Goal: Navigation & Orientation: Find specific page/section

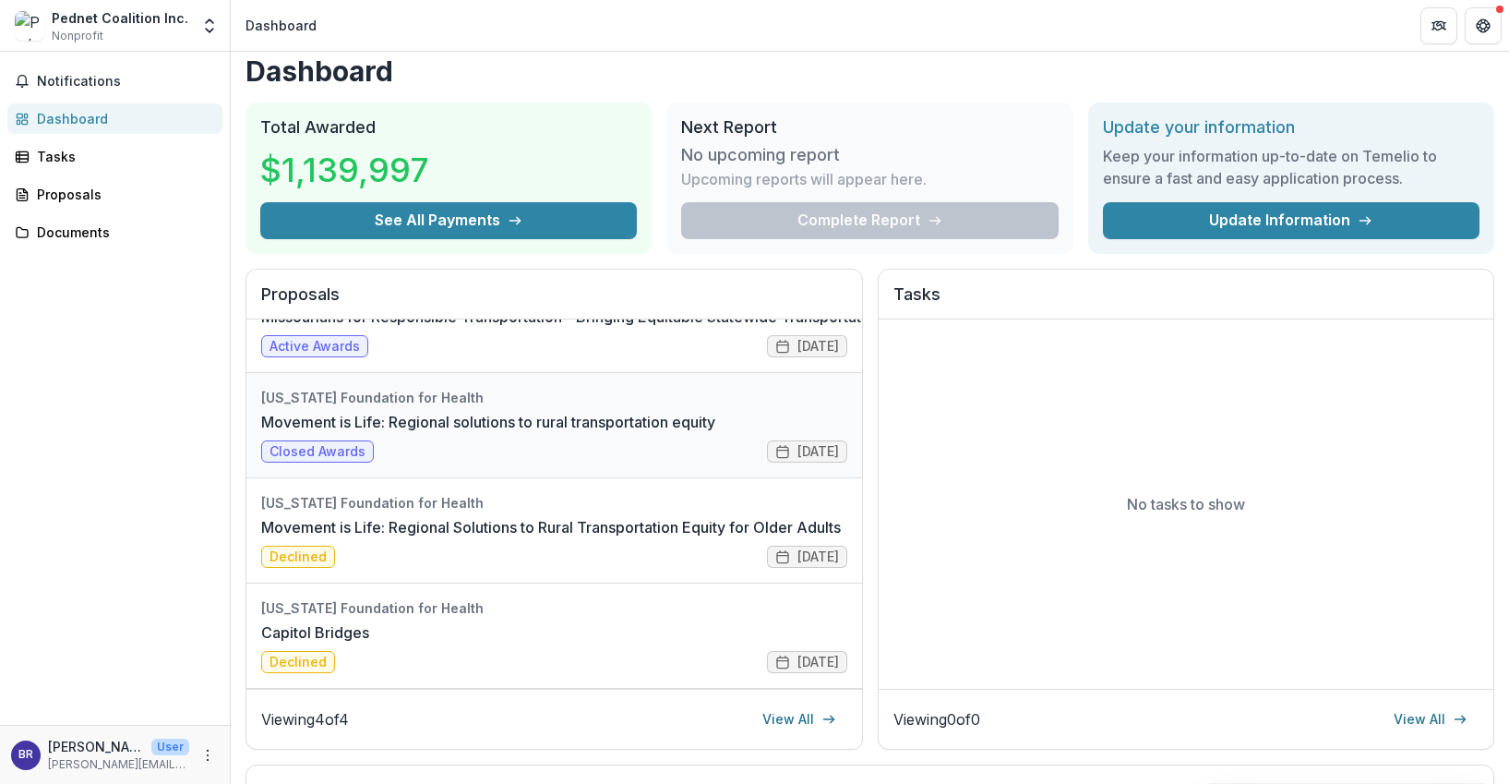
scroll to position [24, 0]
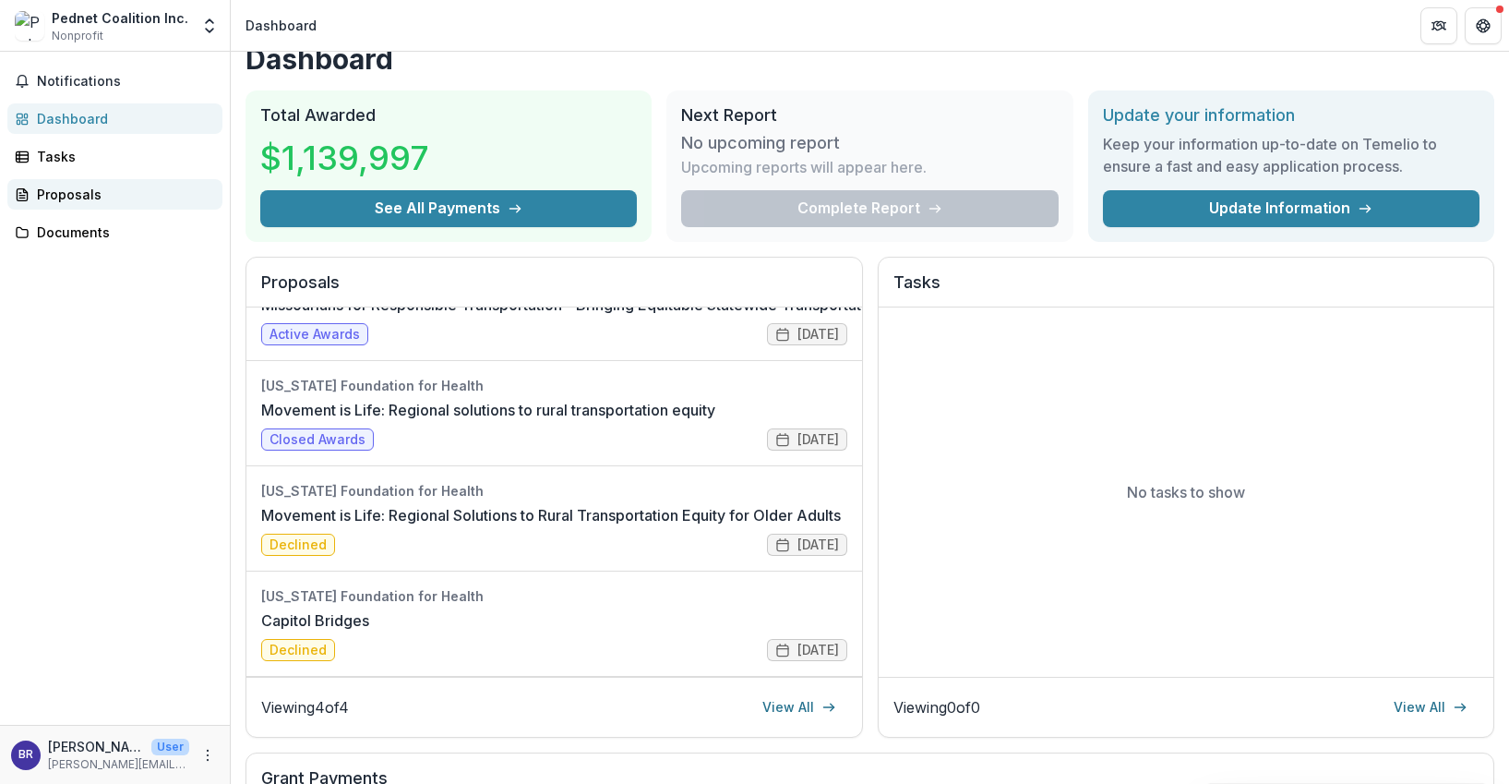
click at [73, 198] on div "Proposals" at bounding box center [122, 194] width 171 height 19
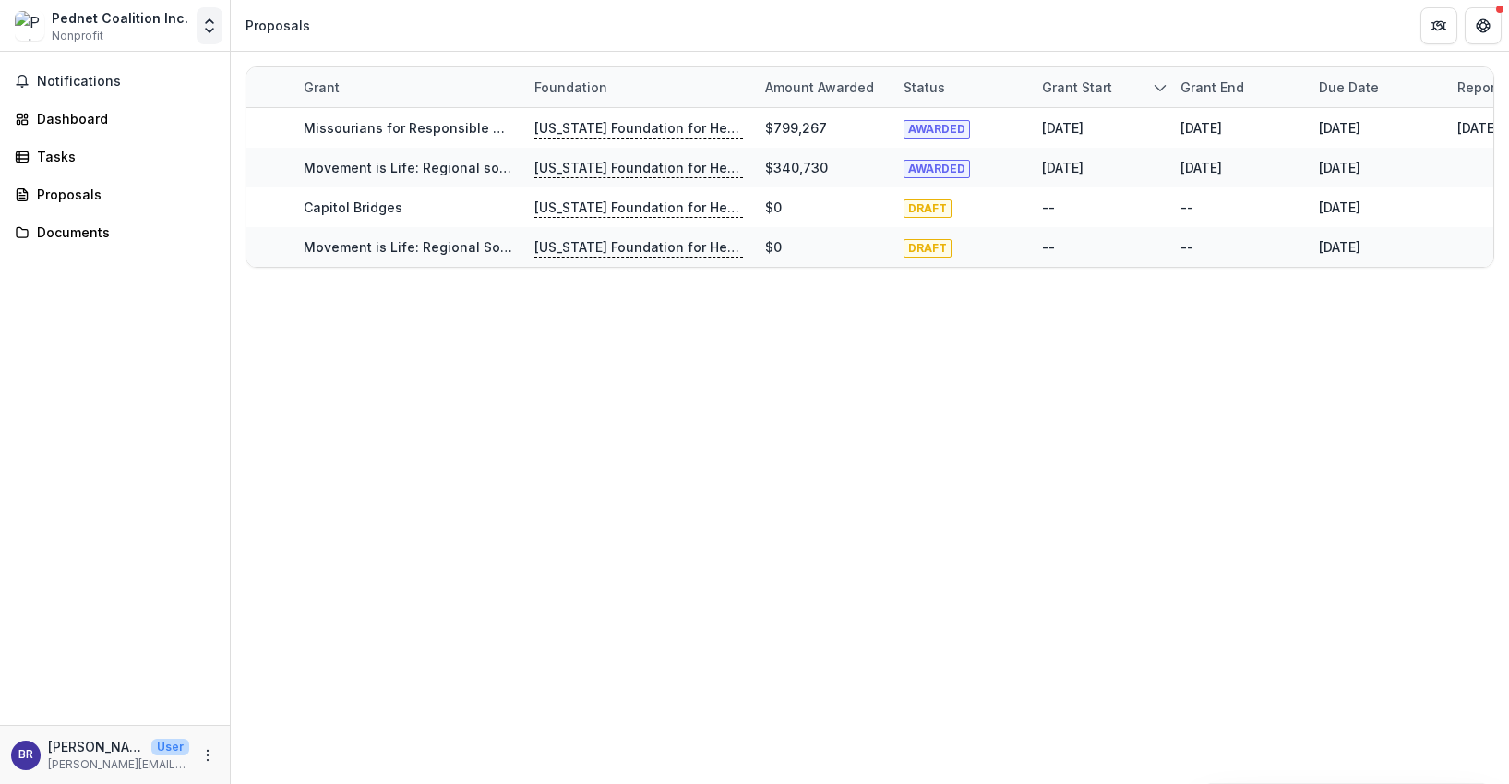
click at [214, 32] on icon "Open entity switcher" at bounding box center [209, 26] width 18 height 18
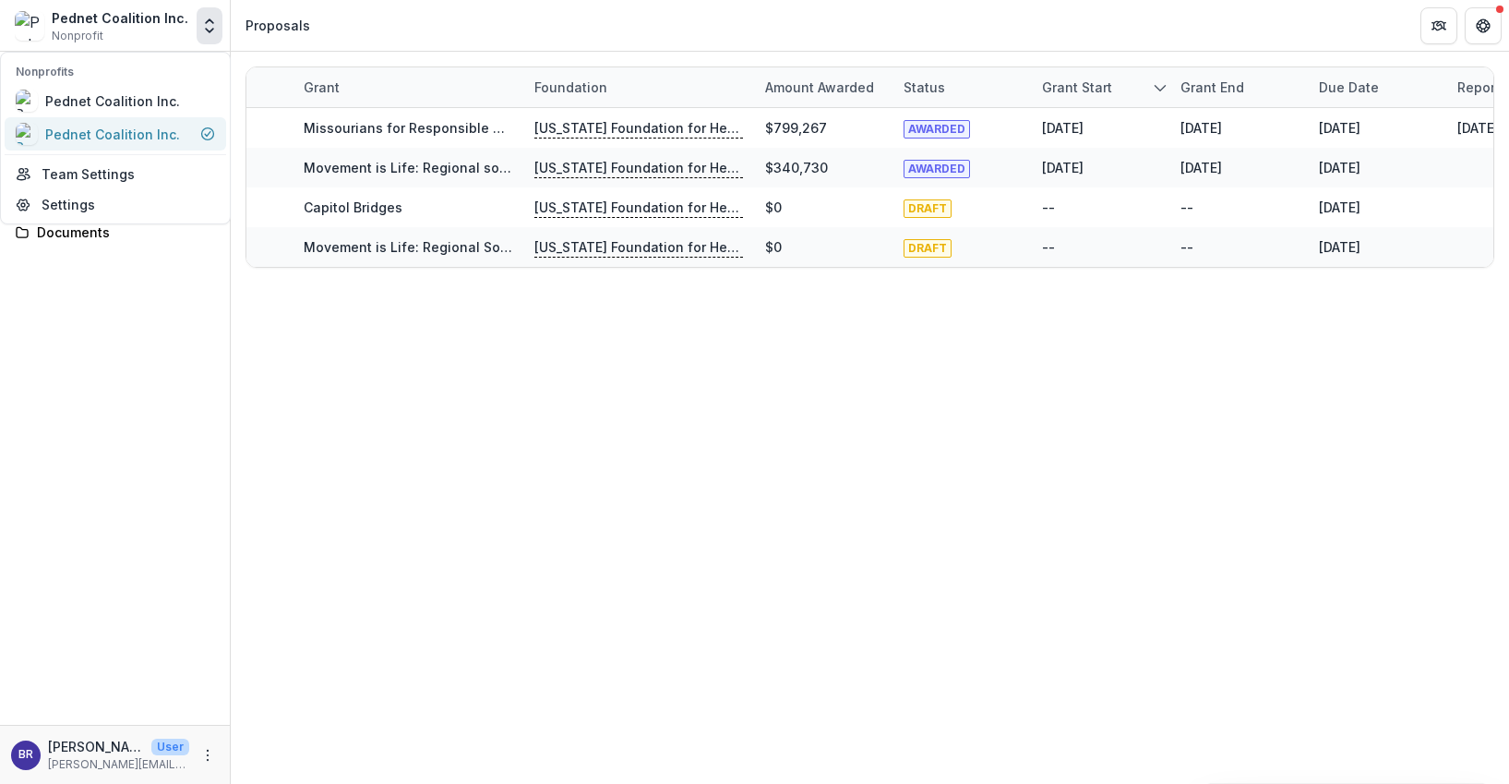
click at [111, 138] on div "Pednet Coalition Inc." at bounding box center [112, 134] width 135 height 19
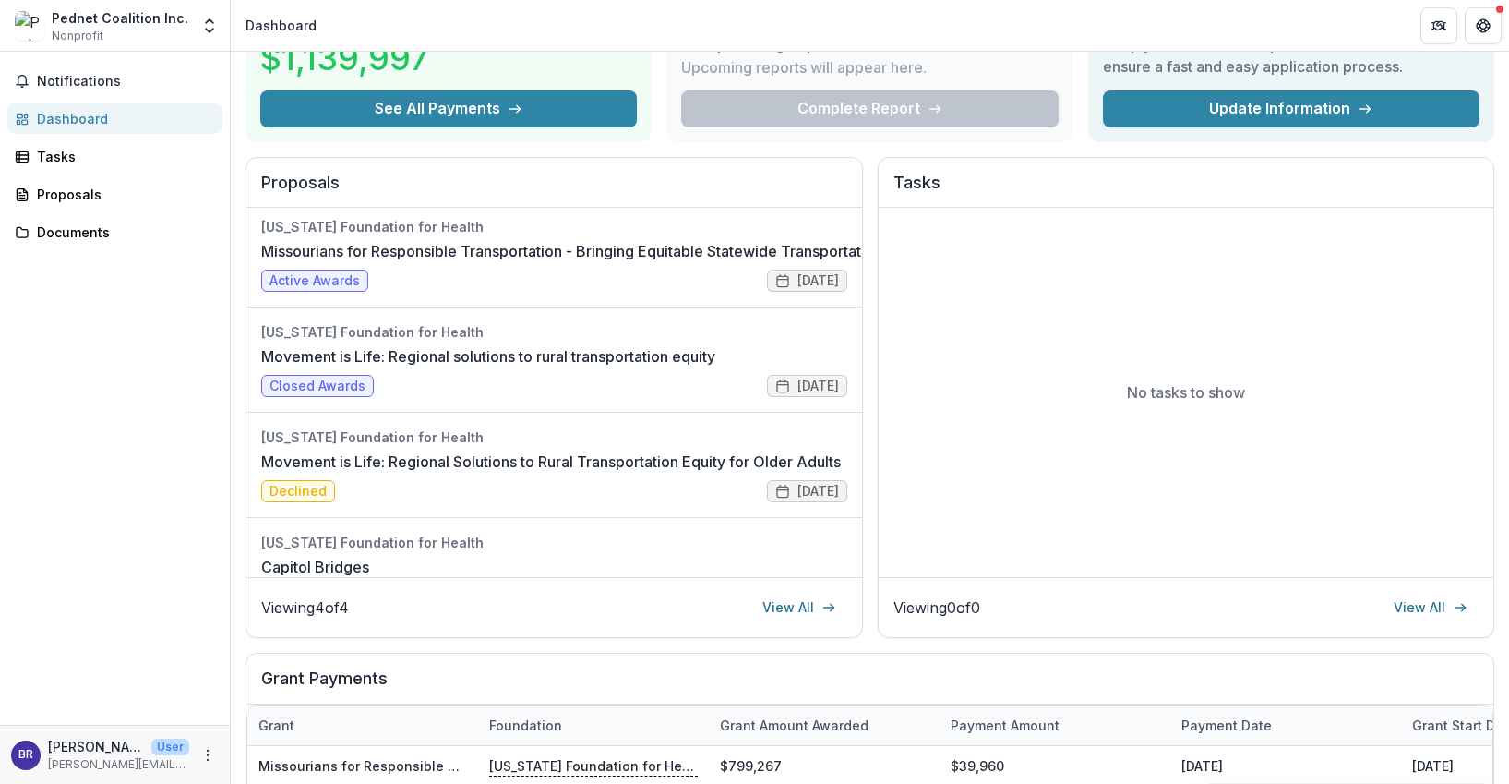
scroll to position [5, 0]
click at [60, 157] on div "Tasks" at bounding box center [122, 156] width 171 height 19
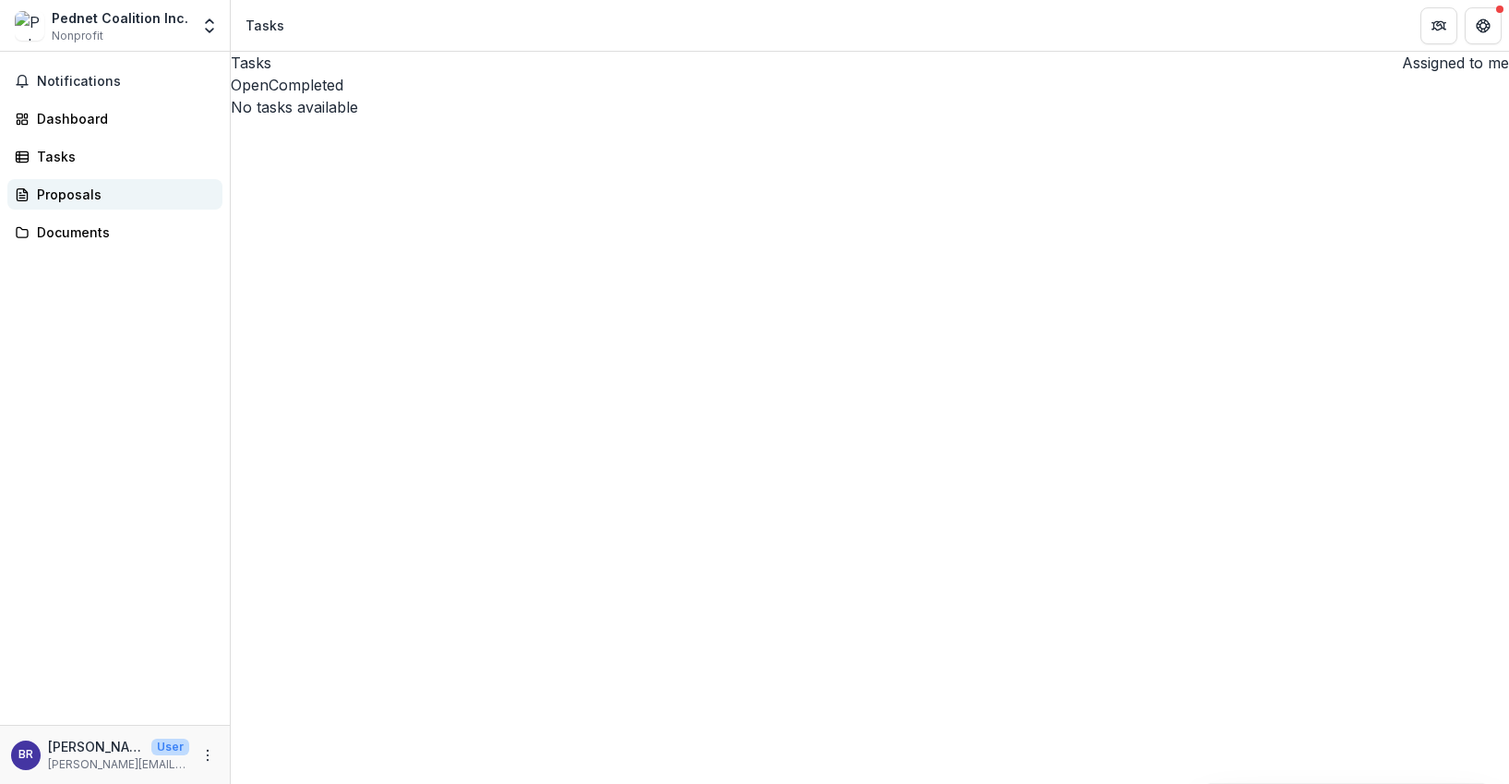
click at [58, 190] on div "Proposals" at bounding box center [122, 194] width 171 height 19
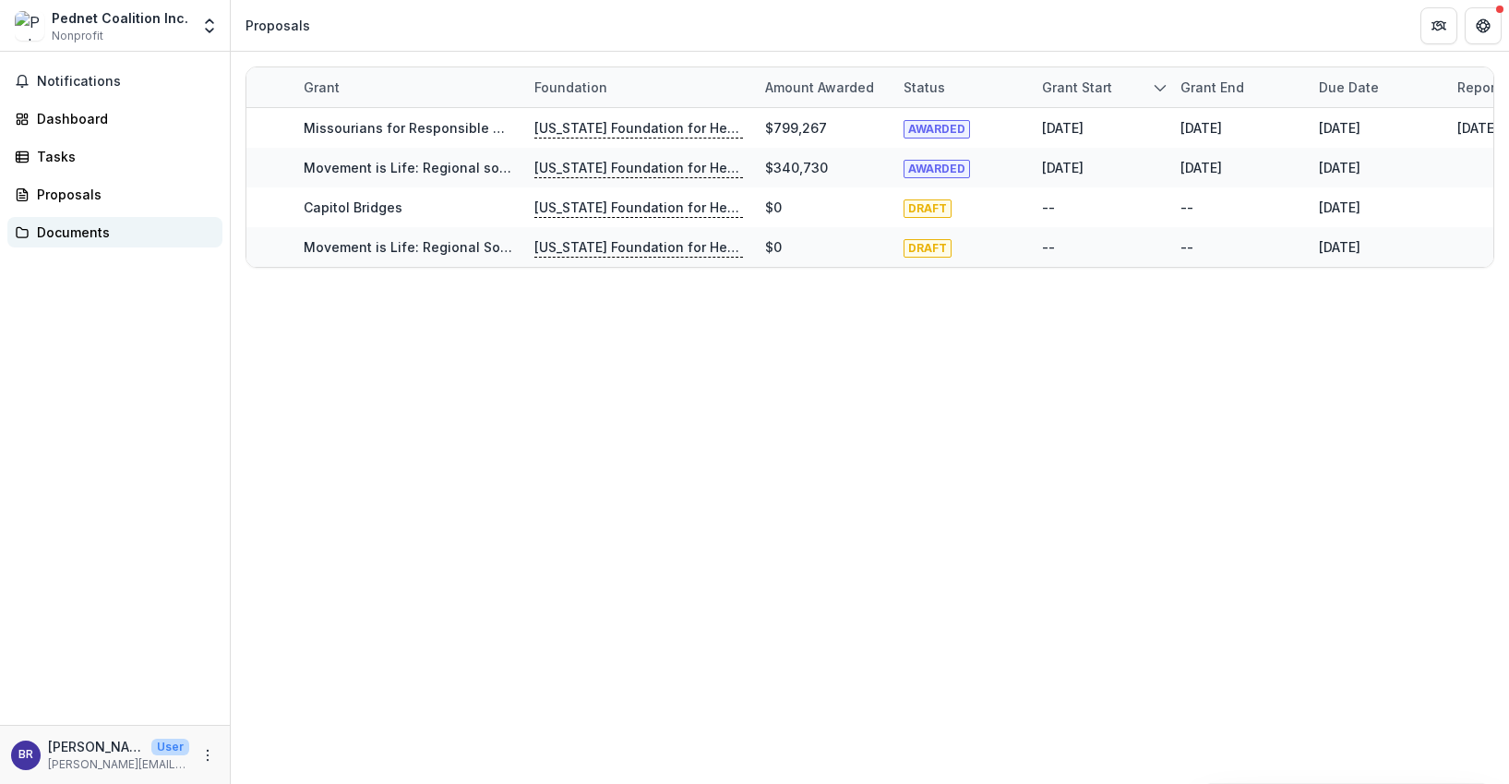
click at [66, 230] on div "Documents" at bounding box center [122, 231] width 171 height 19
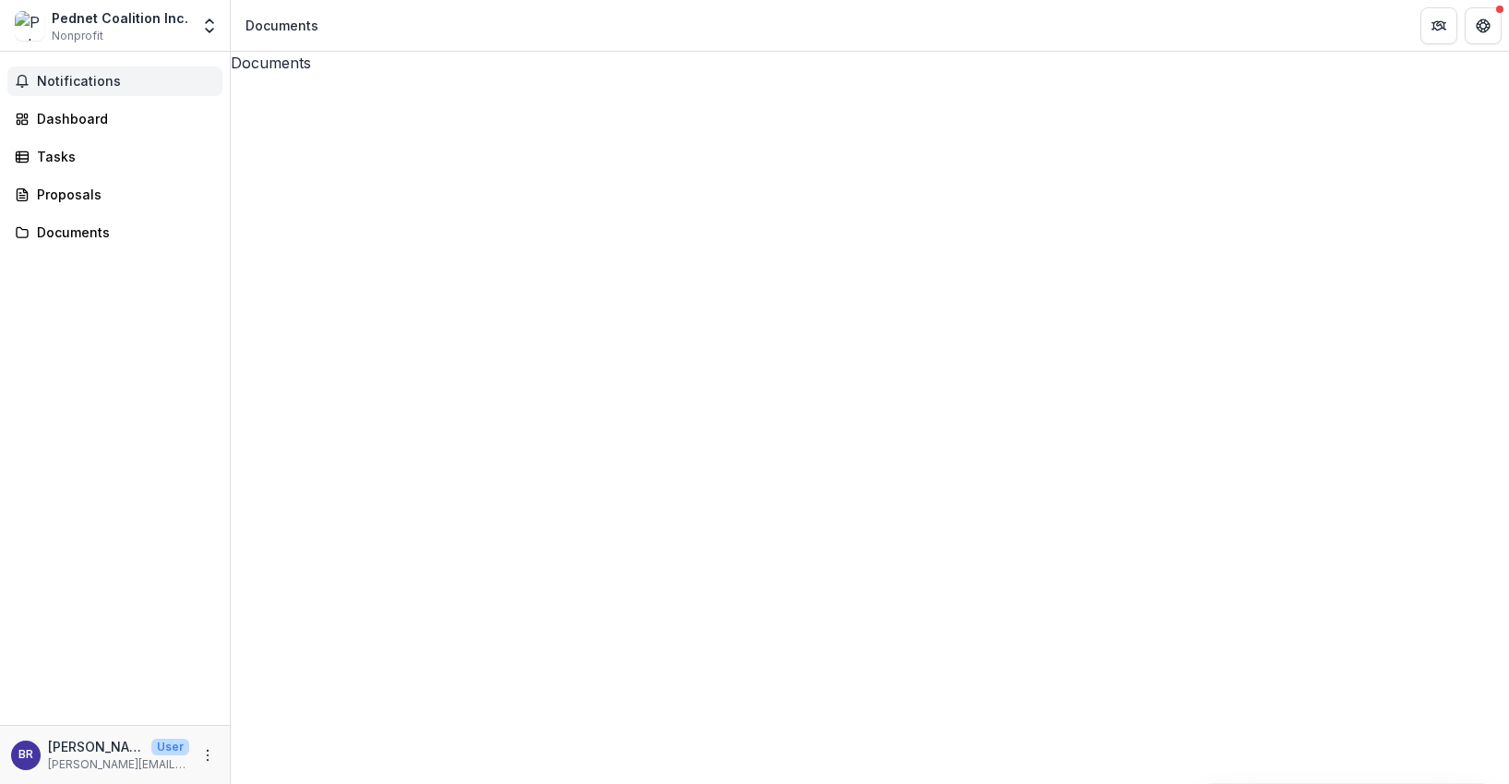
click at [60, 77] on span "Notifications" at bounding box center [126, 82] width 178 height 16
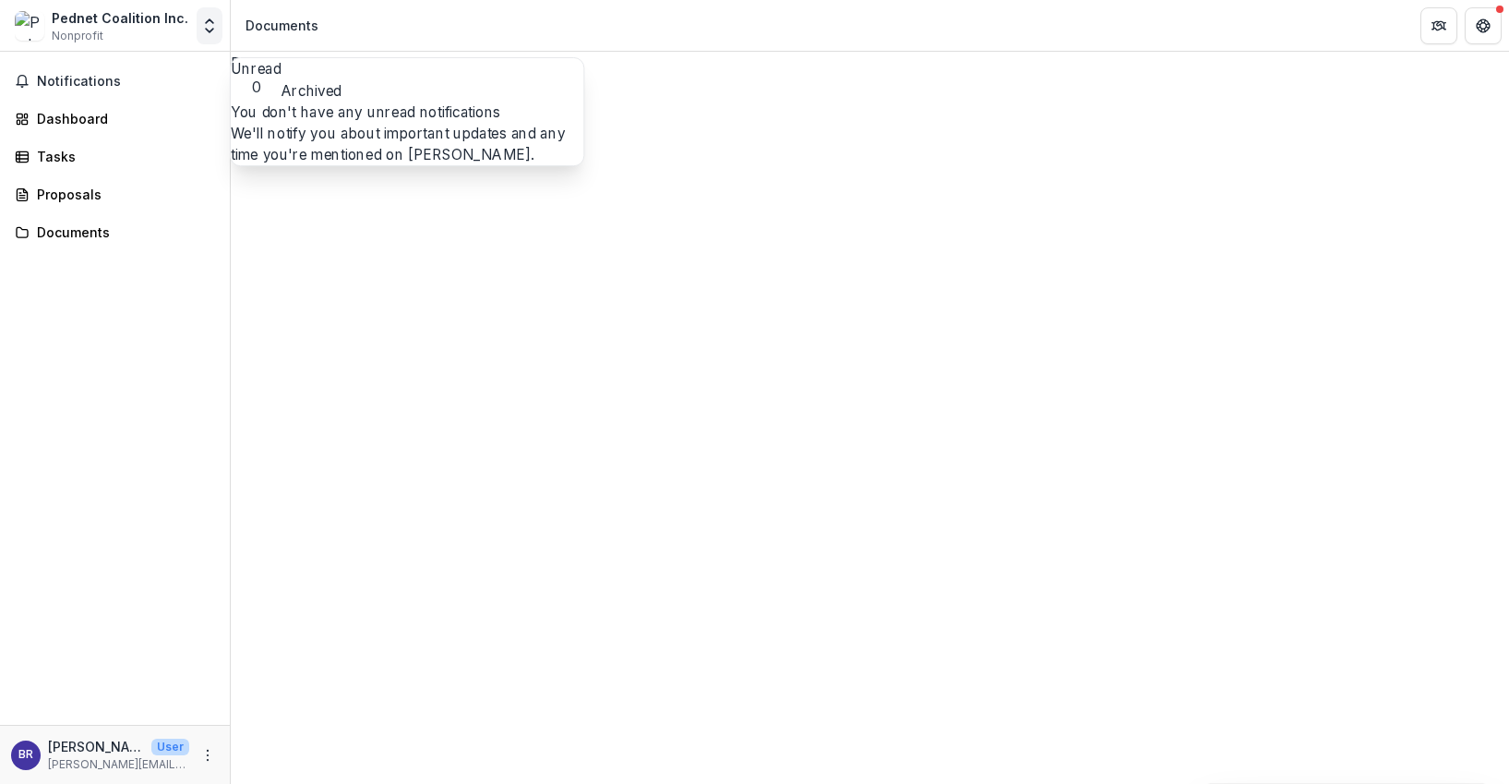
click at [203, 25] on icon "Open entity switcher" at bounding box center [209, 26] width 18 height 18
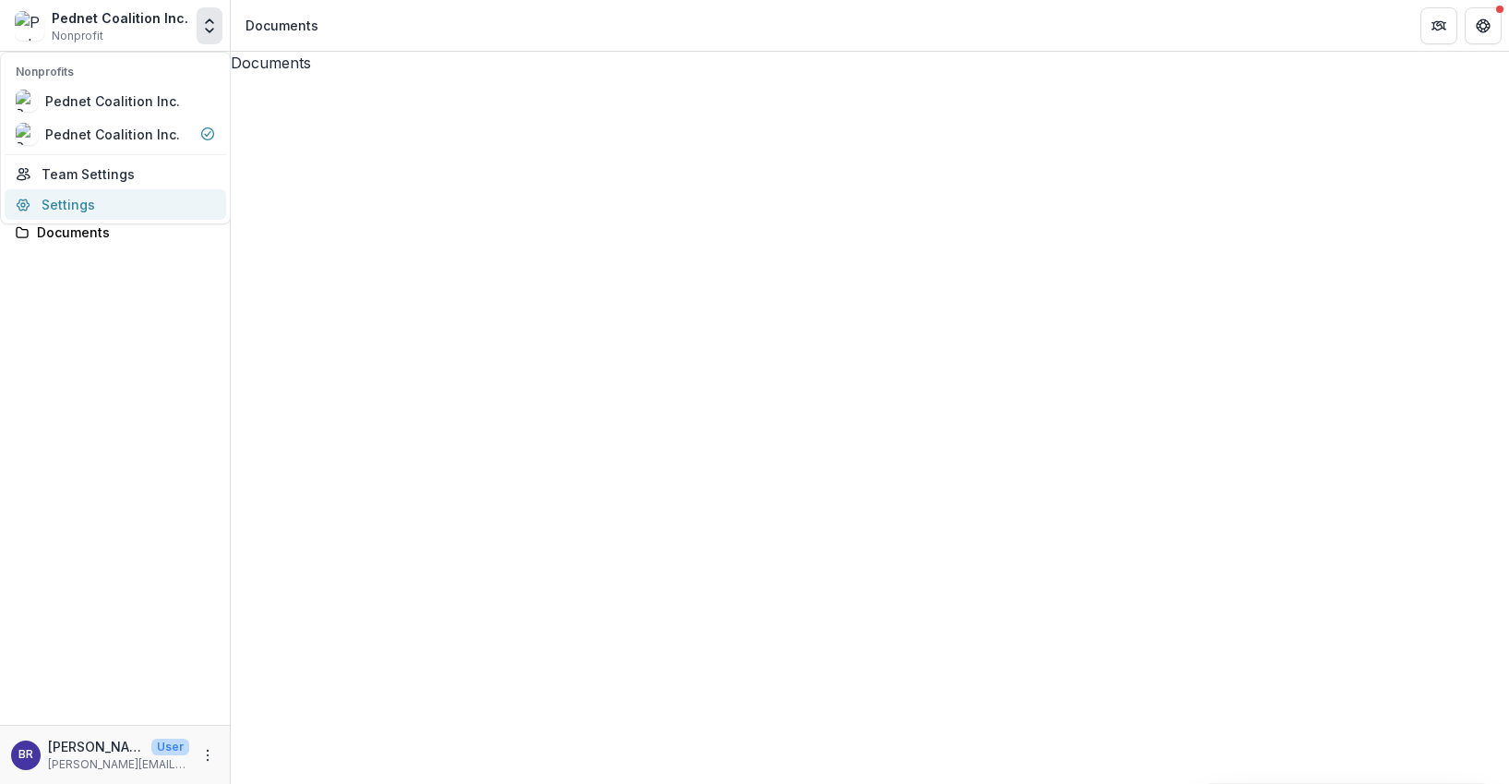
click at [71, 205] on link "Settings" at bounding box center [116, 204] width 222 height 30
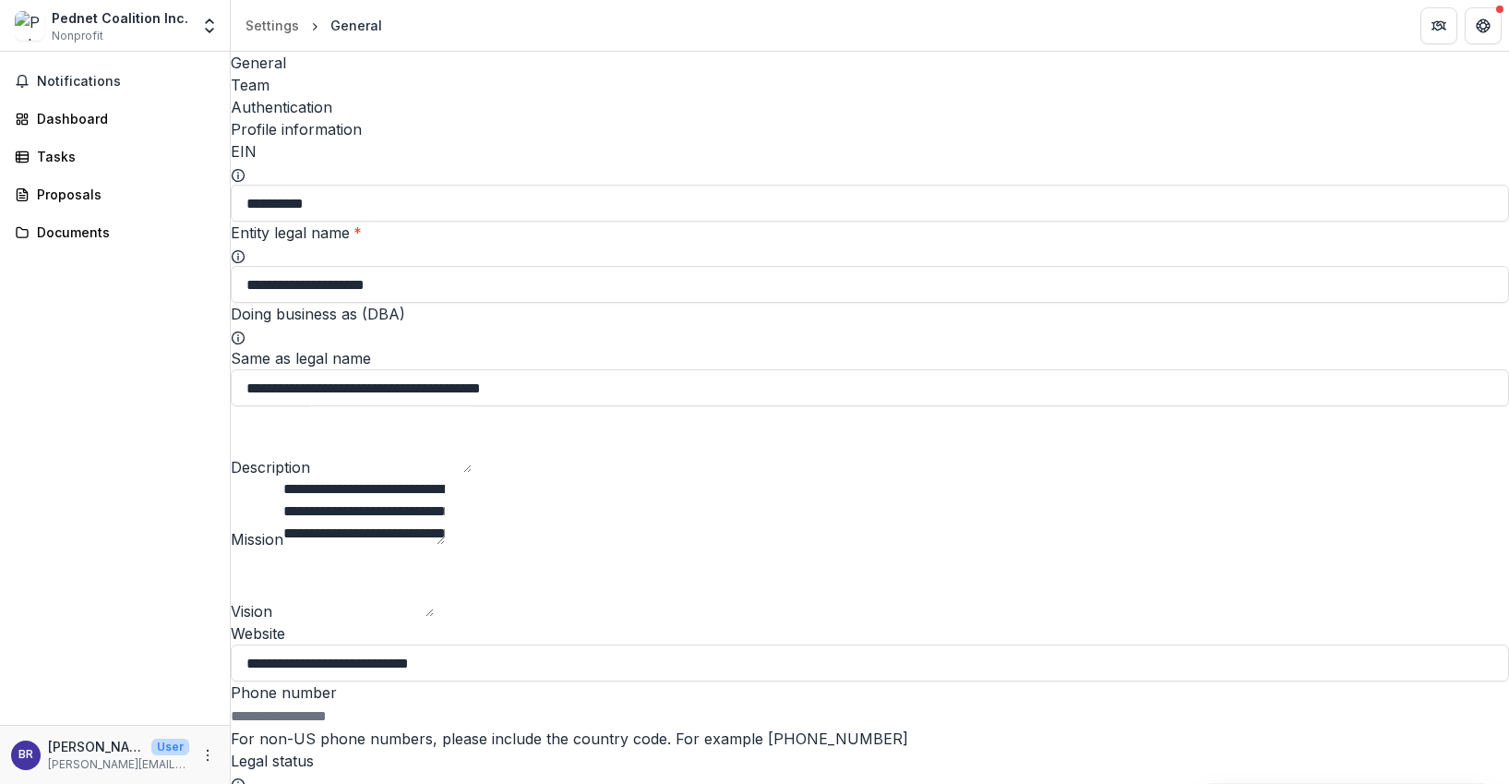
click at [342, 74] on div "Team" at bounding box center [870, 85] width 1279 height 22
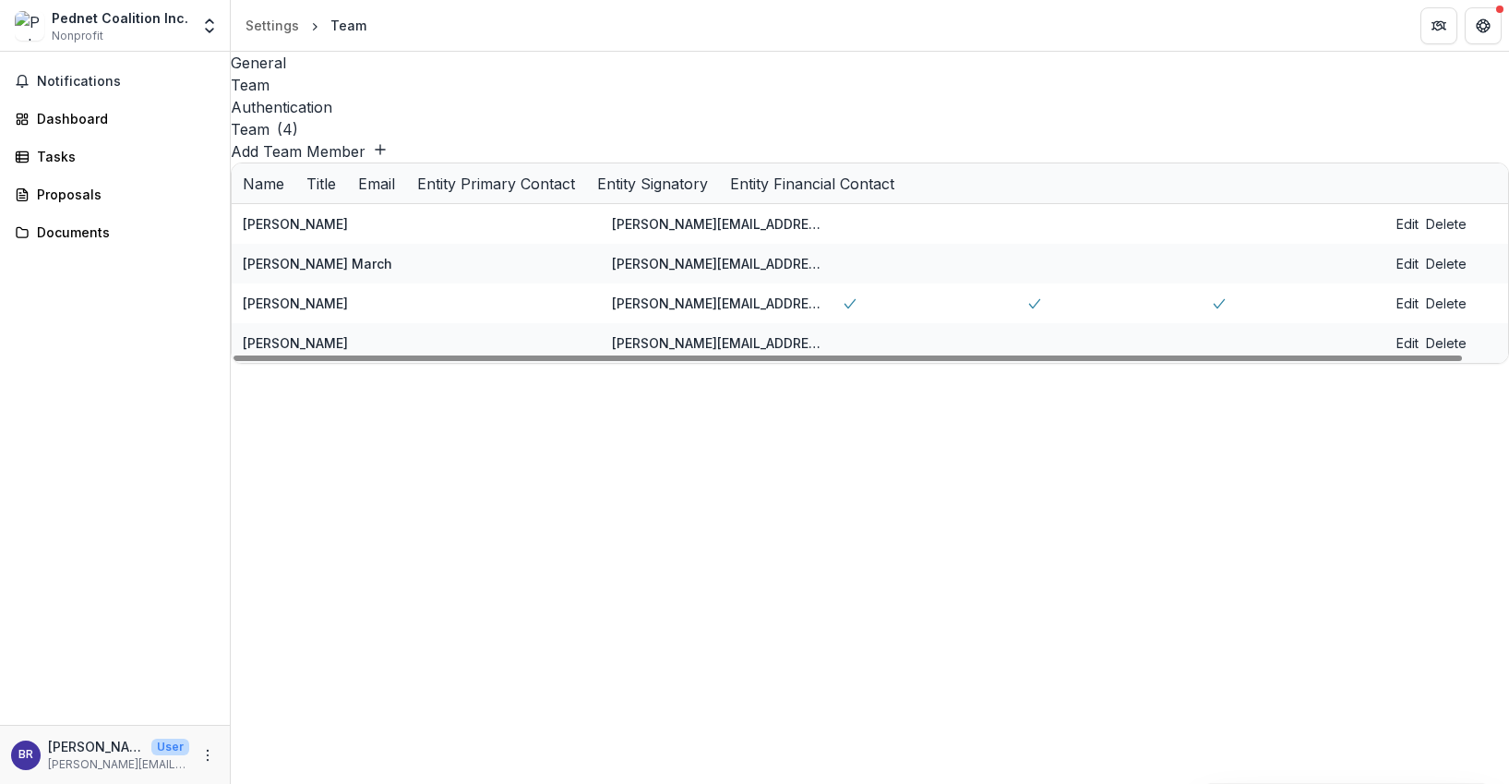
click at [450, 96] on div "Authentication" at bounding box center [870, 107] width 1279 height 22
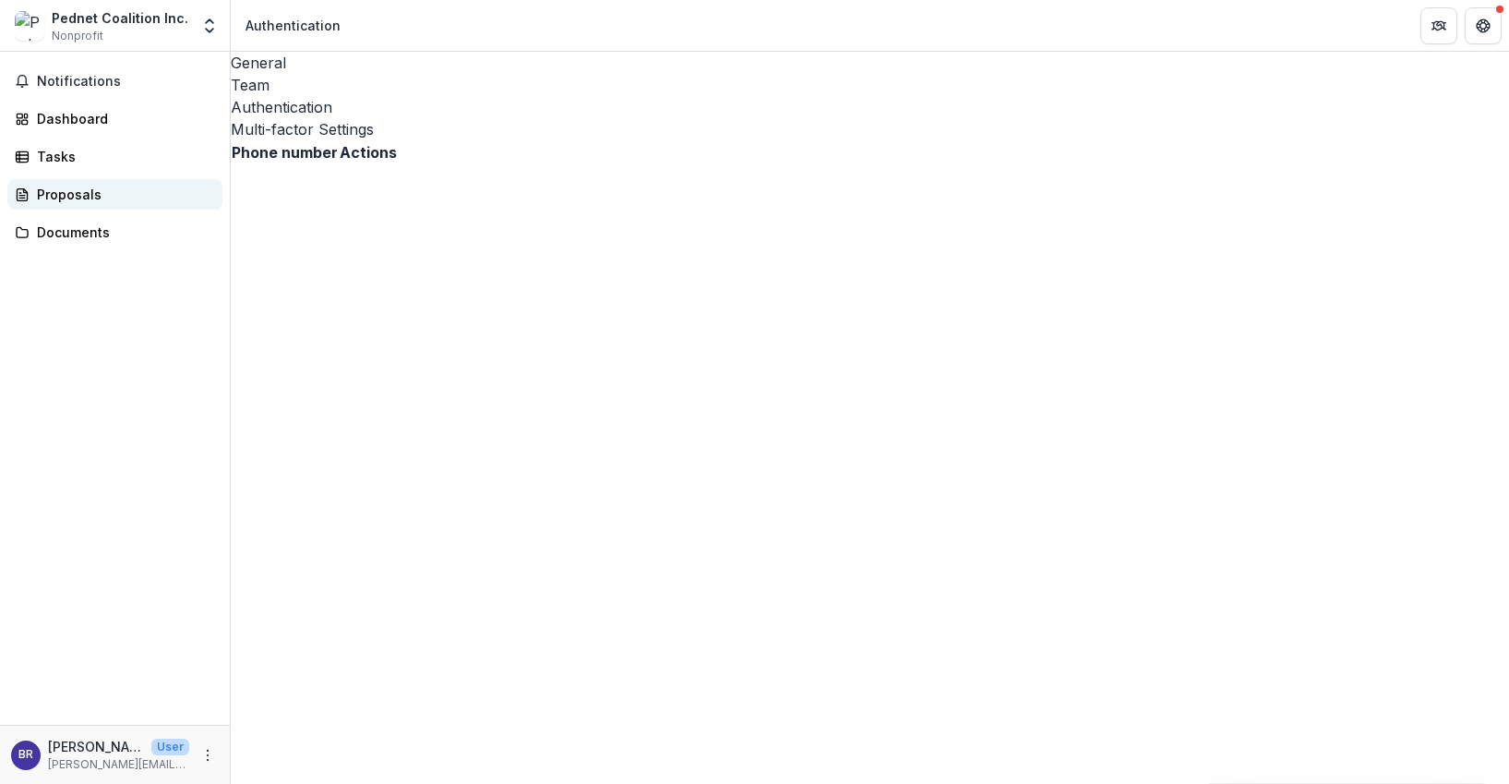
click at [80, 195] on div "Proposals" at bounding box center [122, 194] width 171 height 19
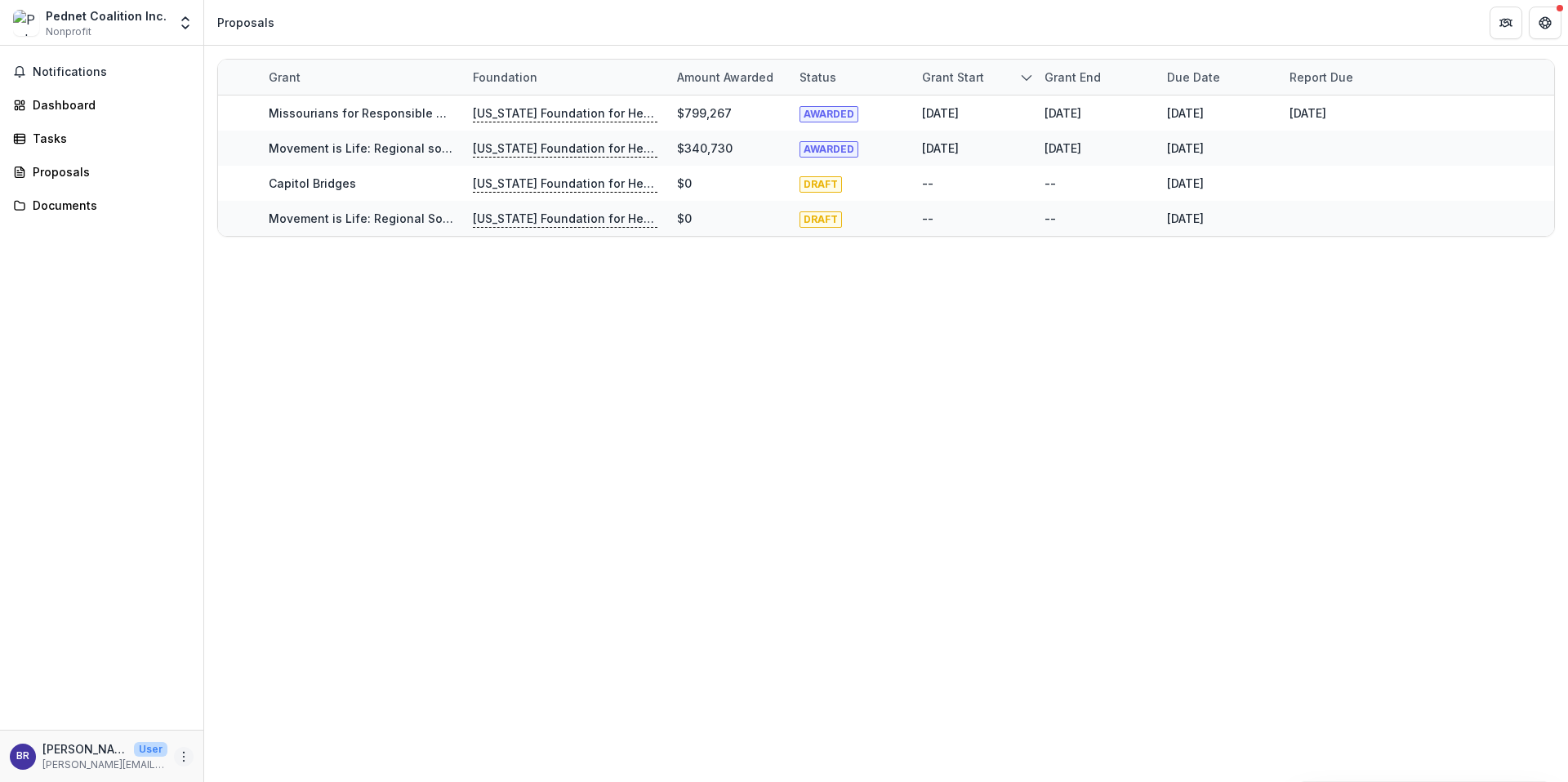
click at [181, 693] on icon "More" at bounding box center [183, 756] width 13 height 13
click at [248, 693] on link "Help Center" at bounding box center [292, 695] width 175 height 27
